Goal: Navigation & Orientation: Understand site structure

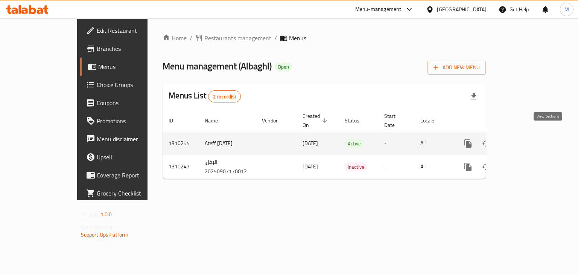
click at [527, 139] on icon "enhanced table" at bounding box center [522, 143] width 9 height 9
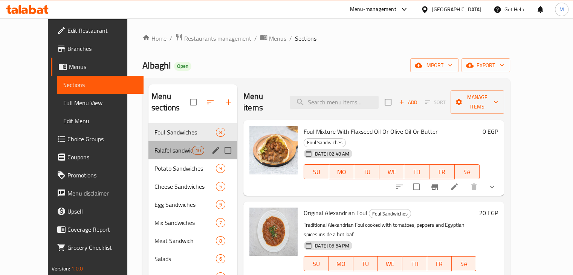
click at [151, 146] on div "Falafel sandwiches 10" at bounding box center [192, 150] width 89 height 18
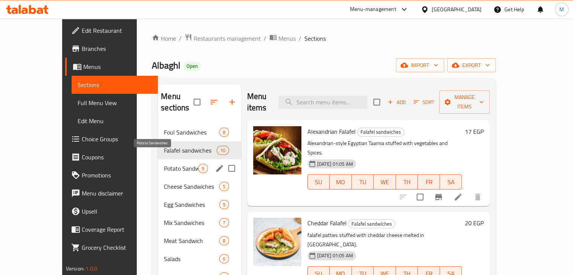
click at [164, 164] on span "Potato Sandwiches" at bounding box center [181, 168] width 34 height 9
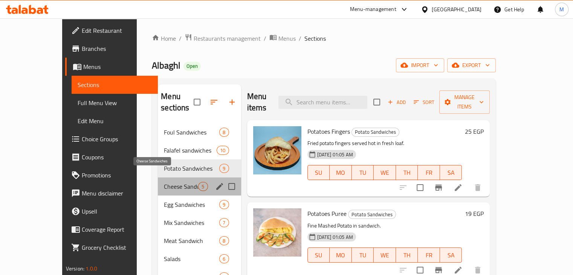
click at [164, 182] on span "Cheese Sandwiches" at bounding box center [181, 186] width 34 height 9
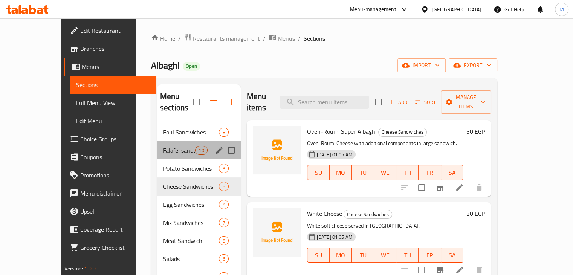
click at [157, 141] on div "Falafel sandwiches 10" at bounding box center [199, 150] width 84 height 18
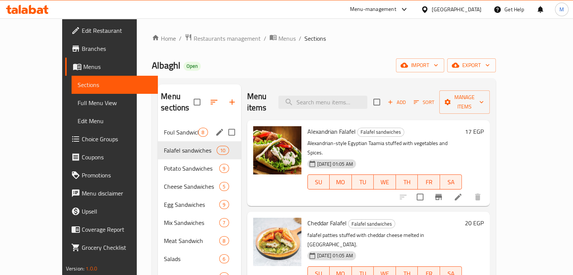
click at [164, 128] on span "Foul Sandwiches" at bounding box center [181, 132] width 34 height 9
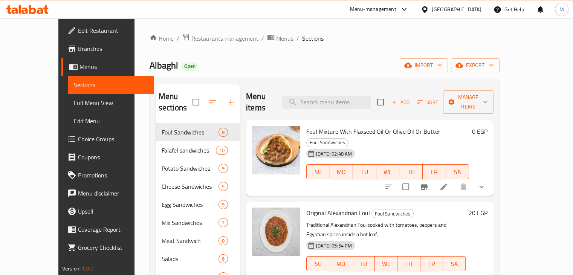
click at [490, 178] on button "show more" at bounding box center [481, 187] width 18 height 18
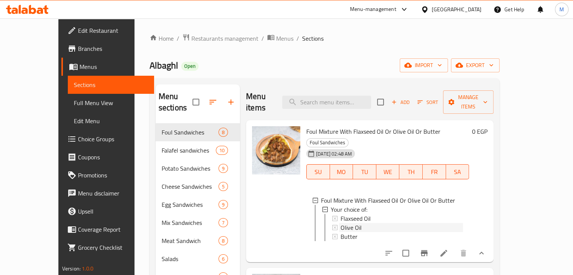
click at [355, 223] on div "Olive Oil" at bounding box center [401, 227] width 122 height 9
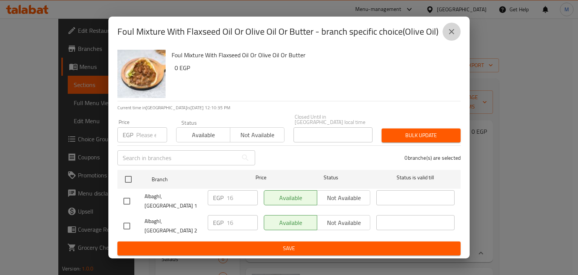
click at [447, 40] on button "close" at bounding box center [452, 32] width 18 height 18
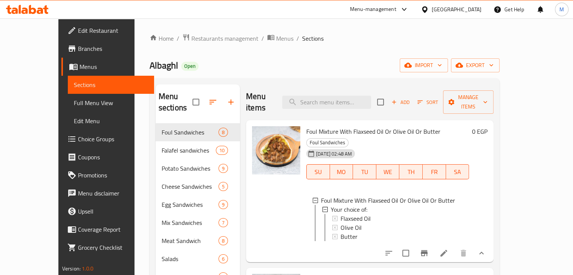
click at [348, 40] on ol "Home / Restaurants management / Menus / Sections" at bounding box center [325, 39] width 350 height 10
click at [78, 52] on span "Branches" at bounding box center [113, 48] width 70 height 9
